Goal: Check status

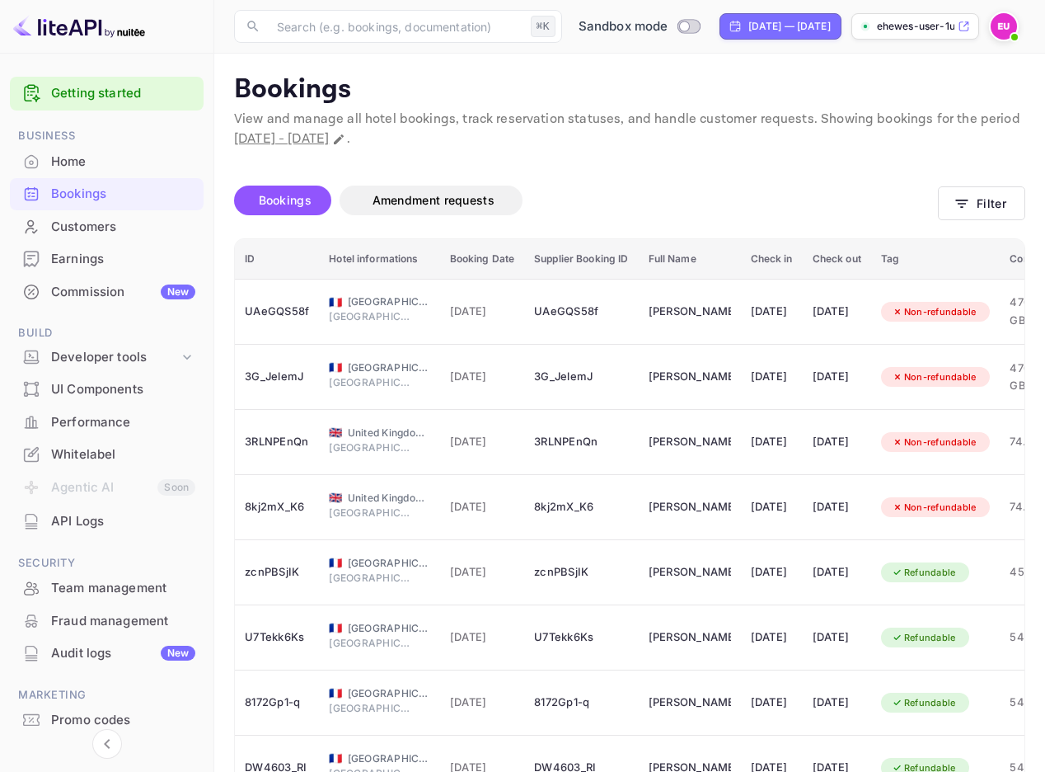
click at [683, 171] on div "Bookings Amendment requests" at bounding box center [586, 203] width 704 height 69
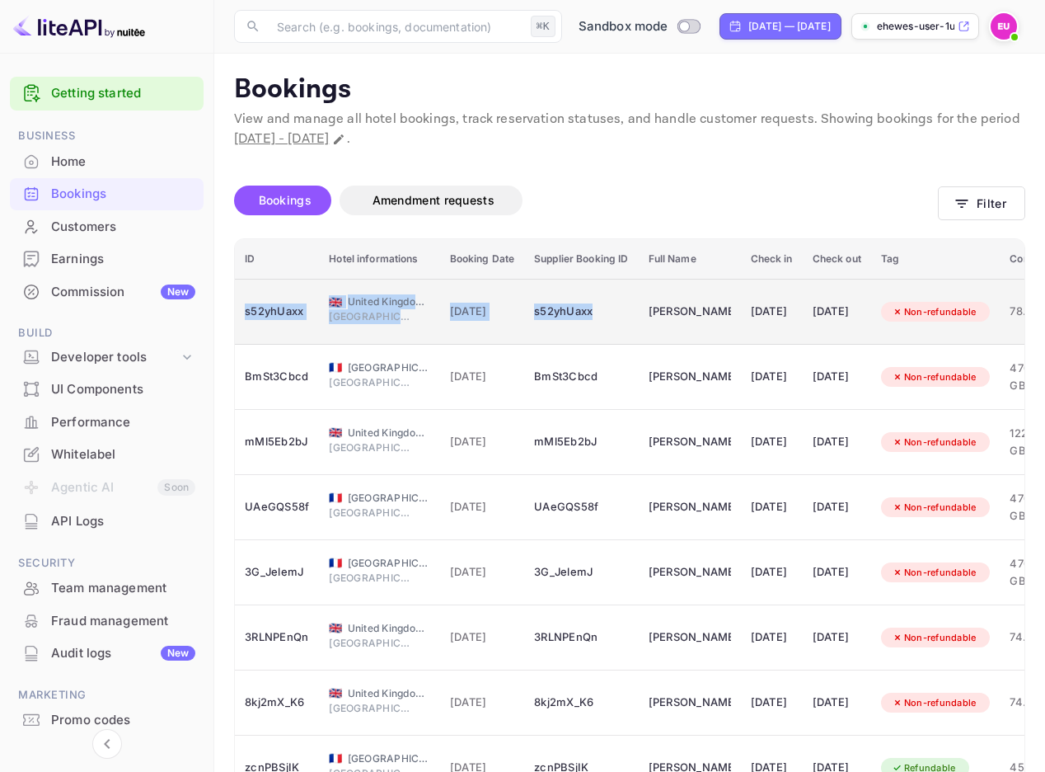
drag, startPoint x: 235, startPoint y: 297, endPoint x: 595, endPoint y: 318, distance: 360.9
click at [595, 318] on tr "s52yhUaxx 🇬🇧 [GEOGRAPHIC_DATA] of [GEOGRAPHIC_DATA] and [GEOGRAPHIC_DATA] [GEOG…" at bounding box center [761, 312] width 1053 height 66
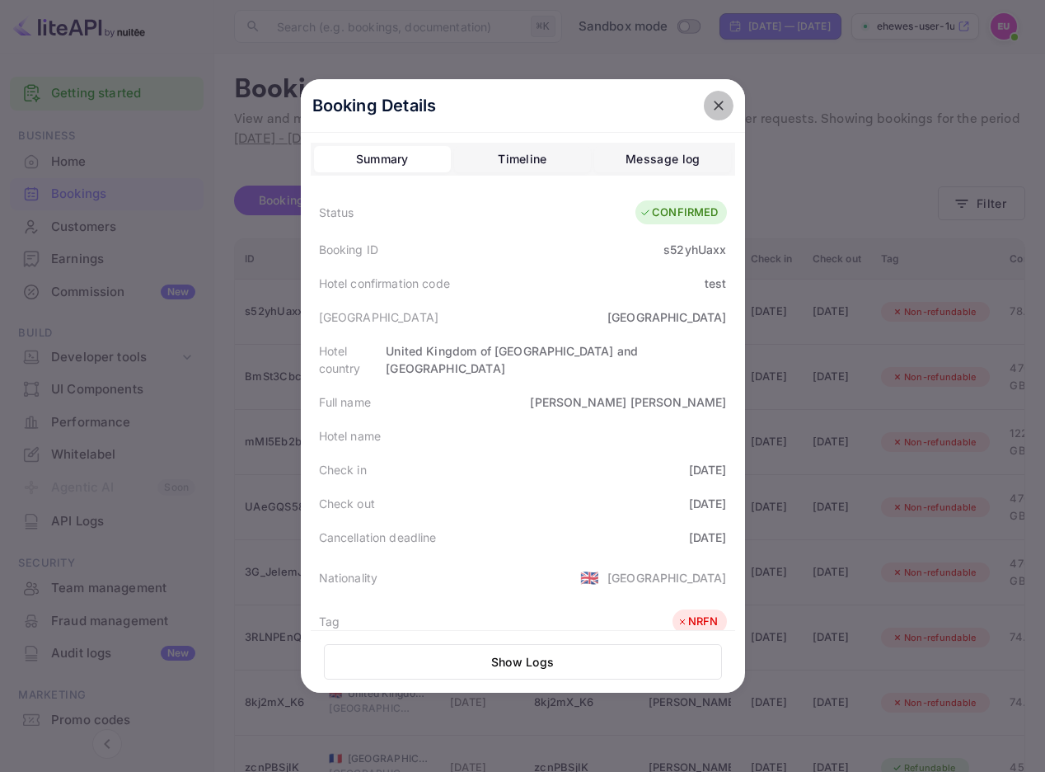
click at [721, 104] on icon "close" at bounding box center [719, 105] width 16 height 16
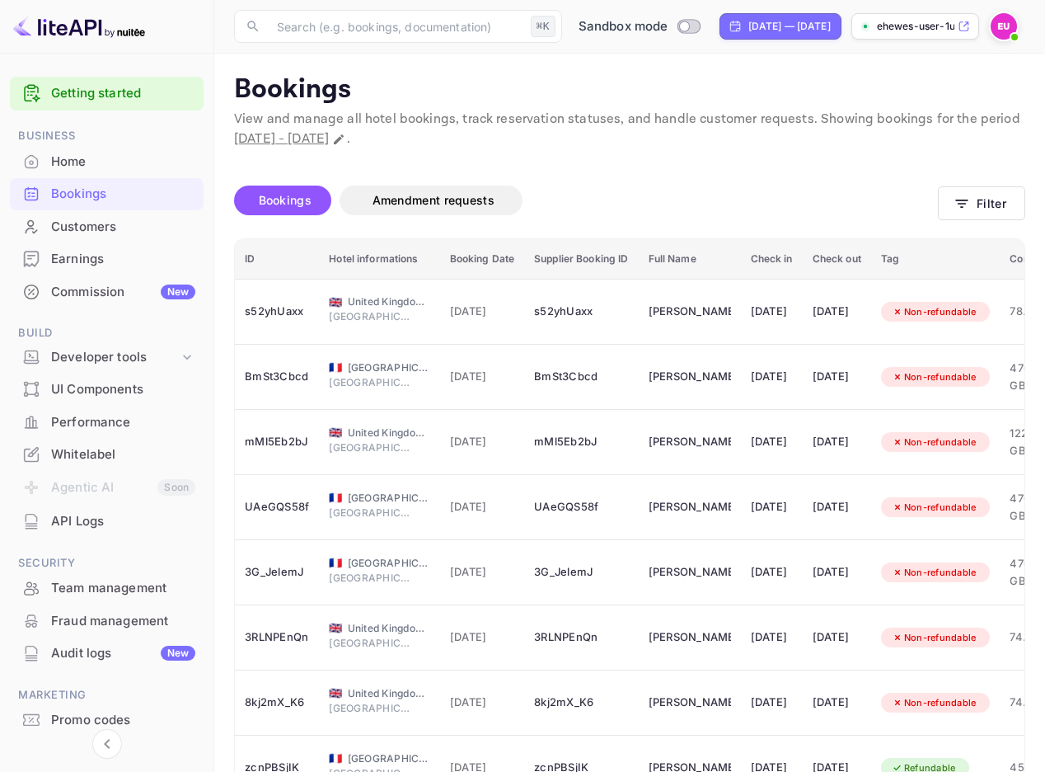
click at [117, 158] on div "Home" at bounding box center [123, 162] width 144 height 19
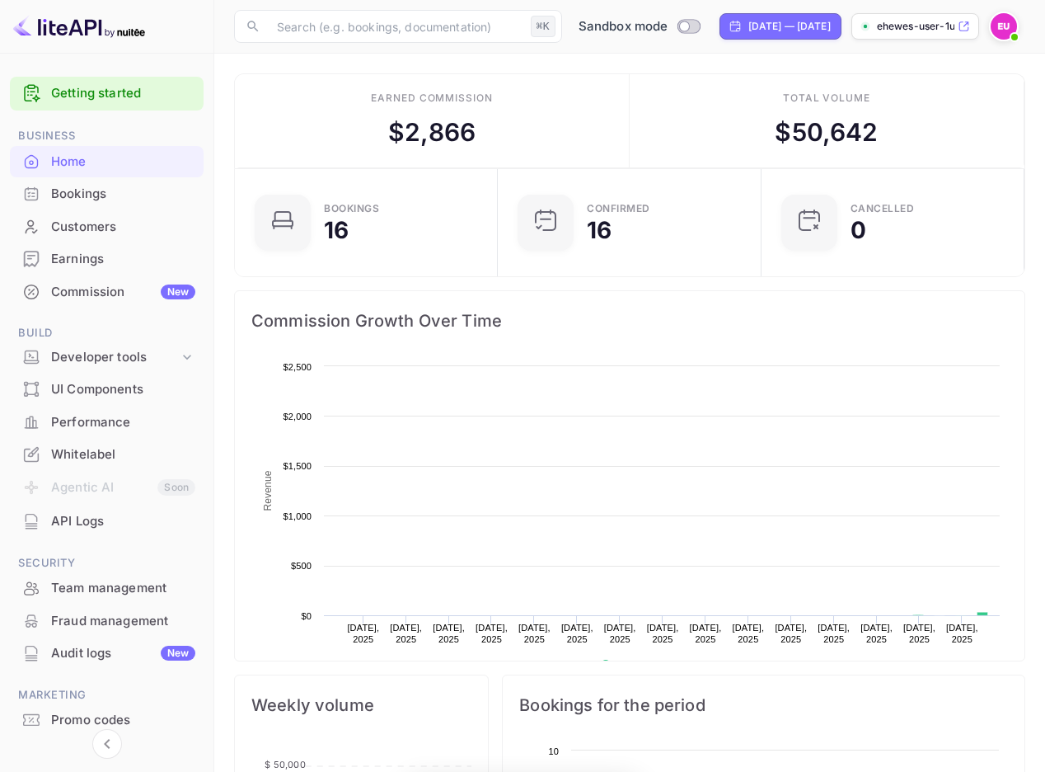
scroll to position [1, 1]
